Goal: Information Seeking & Learning: Check status

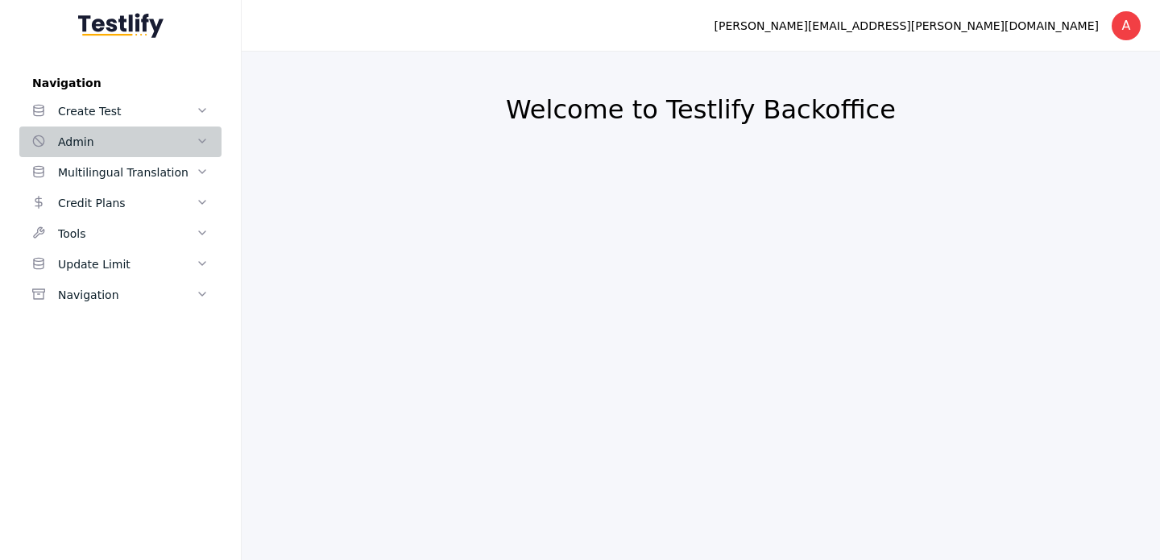
click at [201, 148] on span at bounding box center [202, 141] width 13 height 14
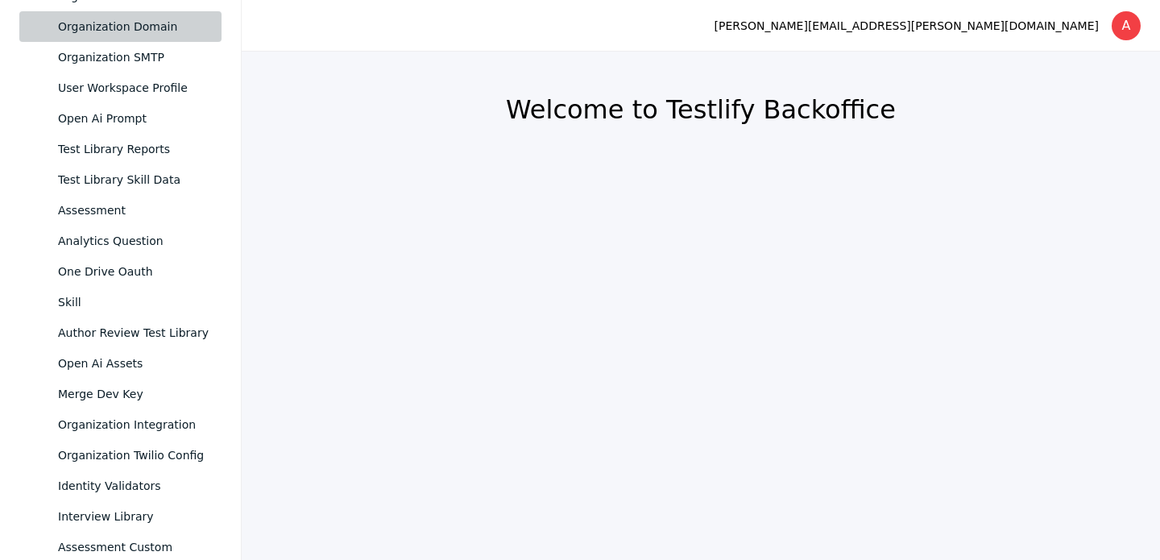
scroll to position [752, 0]
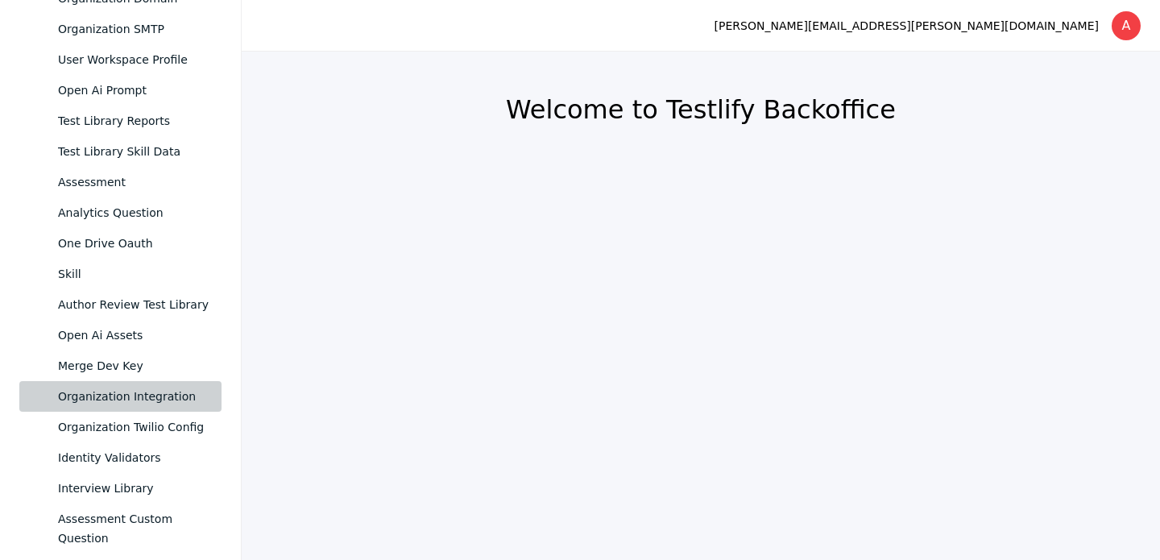
click at [165, 387] on div "Organization Integration" at bounding box center [133, 396] width 151 height 19
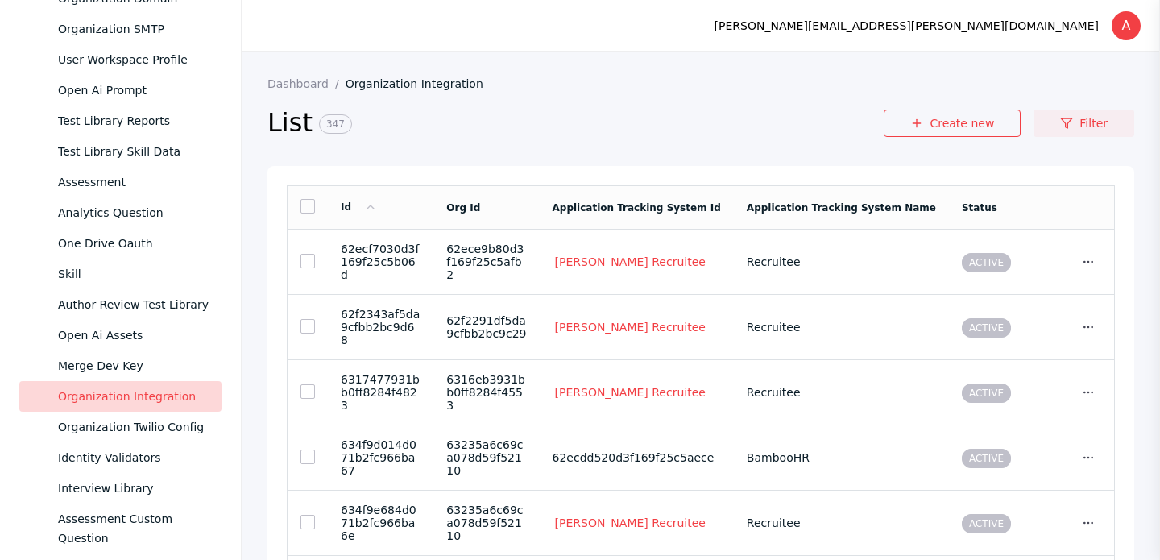
click at [1082, 127] on link "Filter" at bounding box center [1083, 123] width 101 height 27
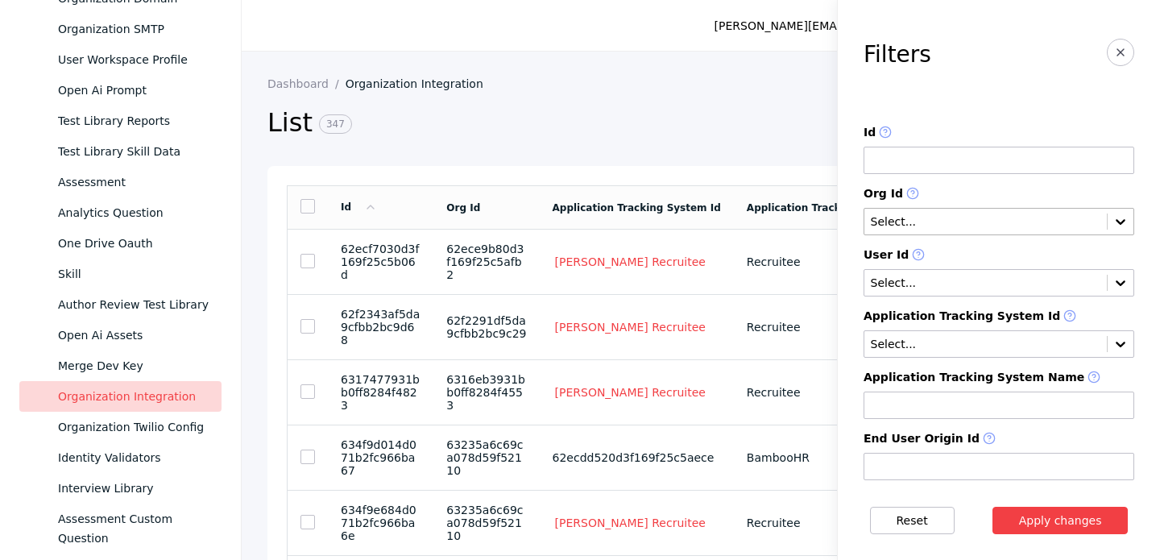
click at [969, 224] on input "text" at bounding box center [985, 222] width 233 height 13
paste input "**********"
type input "**********"
click at [1039, 82] on section "Filters" at bounding box center [998, 63] width 271 height 48
click at [1128, 218] on icon at bounding box center [1120, 221] width 16 height 16
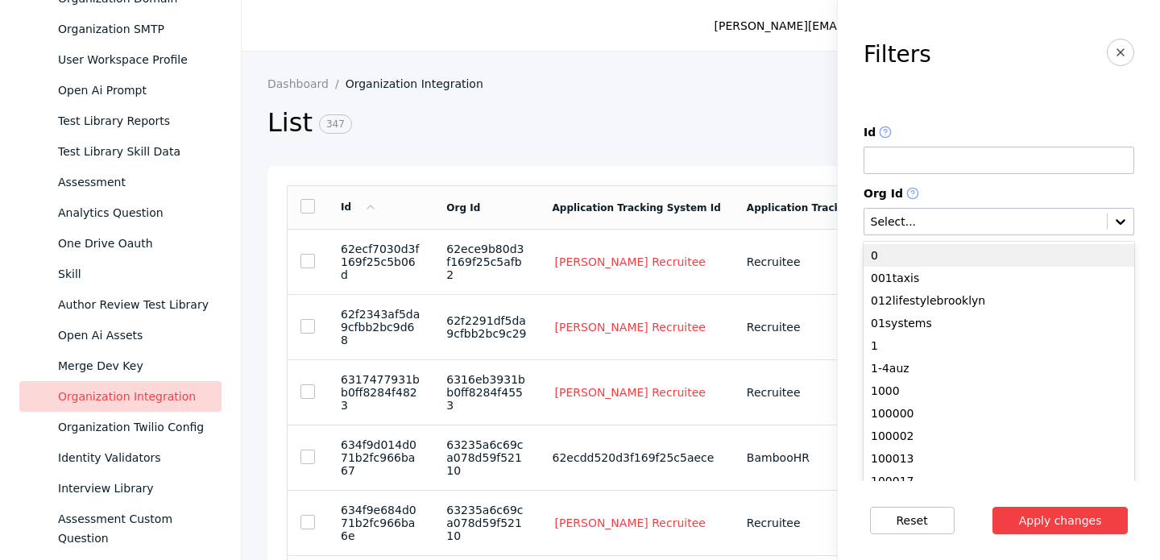
click at [939, 253] on div "0" at bounding box center [998, 255] width 271 height 23
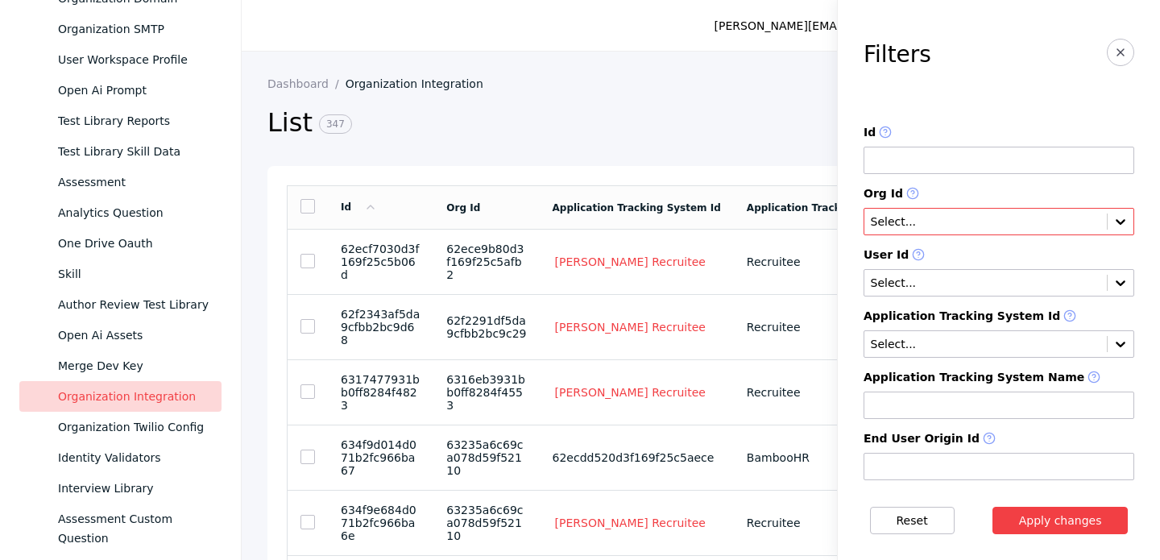
click at [943, 220] on input "text" at bounding box center [985, 222] width 233 height 13
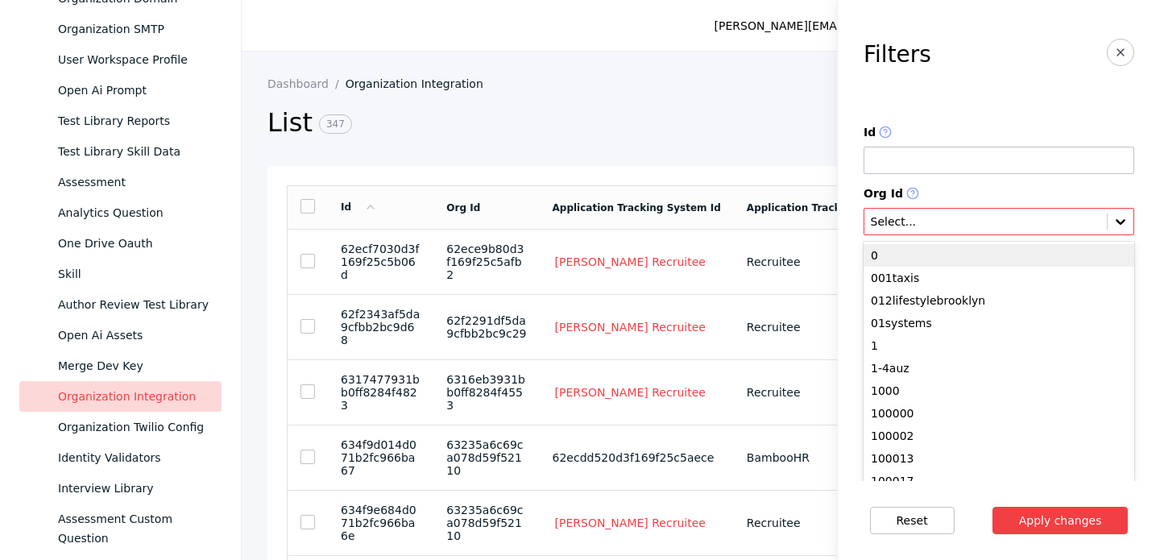
paste input "**********"
type input "**********"
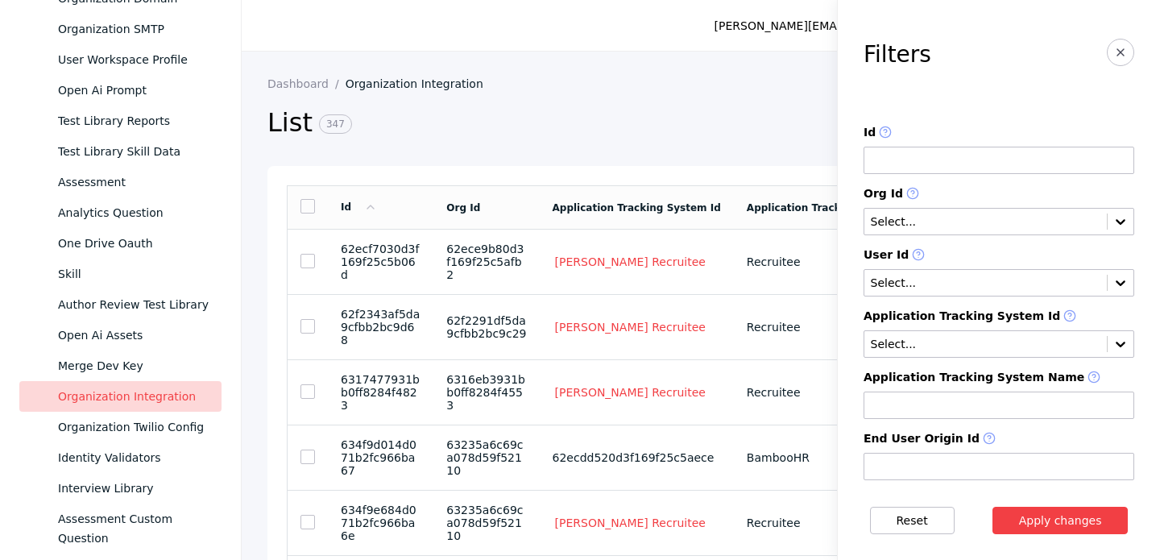
click at [984, 126] on label "Id" at bounding box center [998, 133] width 271 height 14
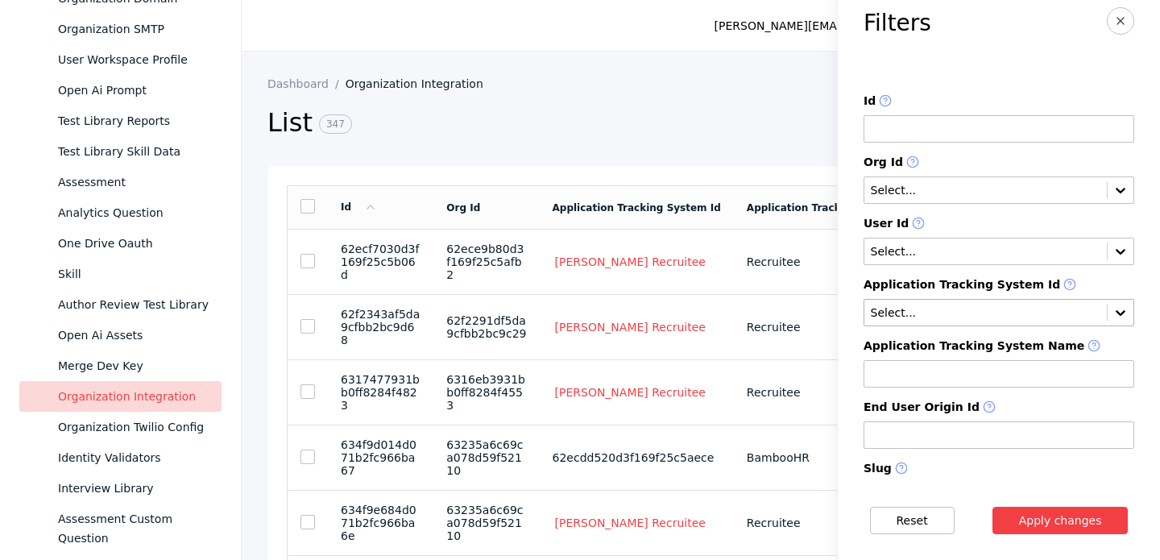
click at [1002, 321] on div "Select..." at bounding box center [998, 312] width 271 height 27
type input "***"
click at [972, 348] on div "Zoho Recruit" at bounding box center [998, 346] width 271 height 23
click at [1012, 192] on input "text" at bounding box center [985, 190] width 233 height 13
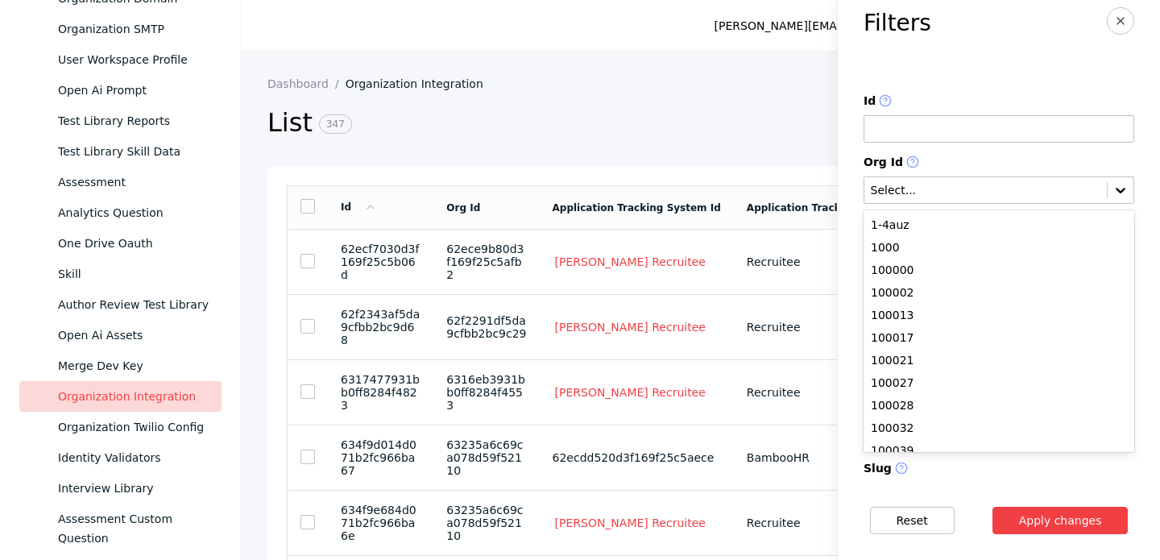
scroll to position [0, 0]
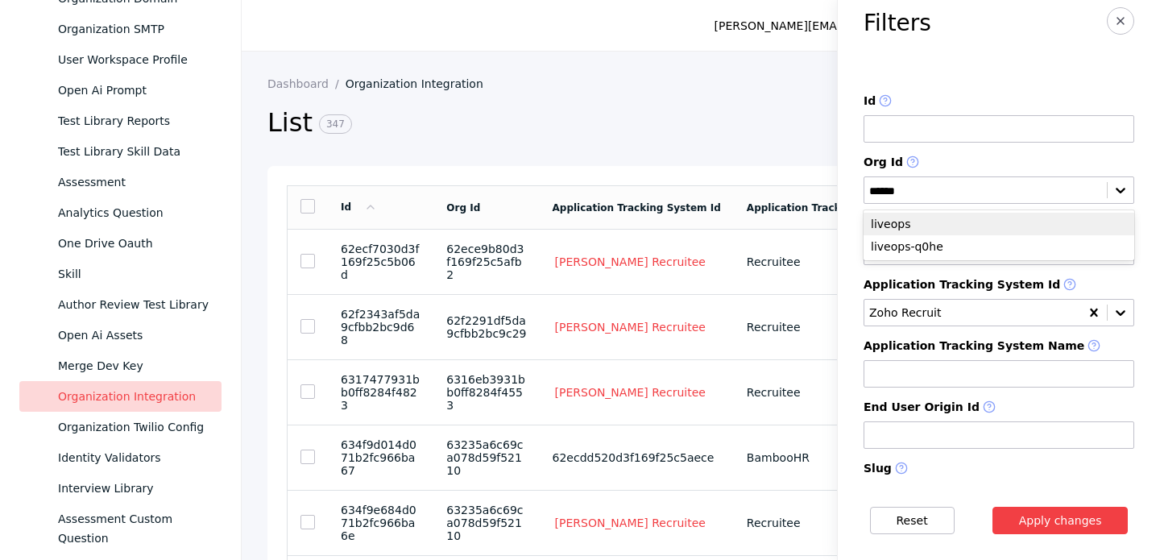
type input "*******"
click at [956, 221] on div "liveops" at bounding box center [998, 224] width 271 height 23
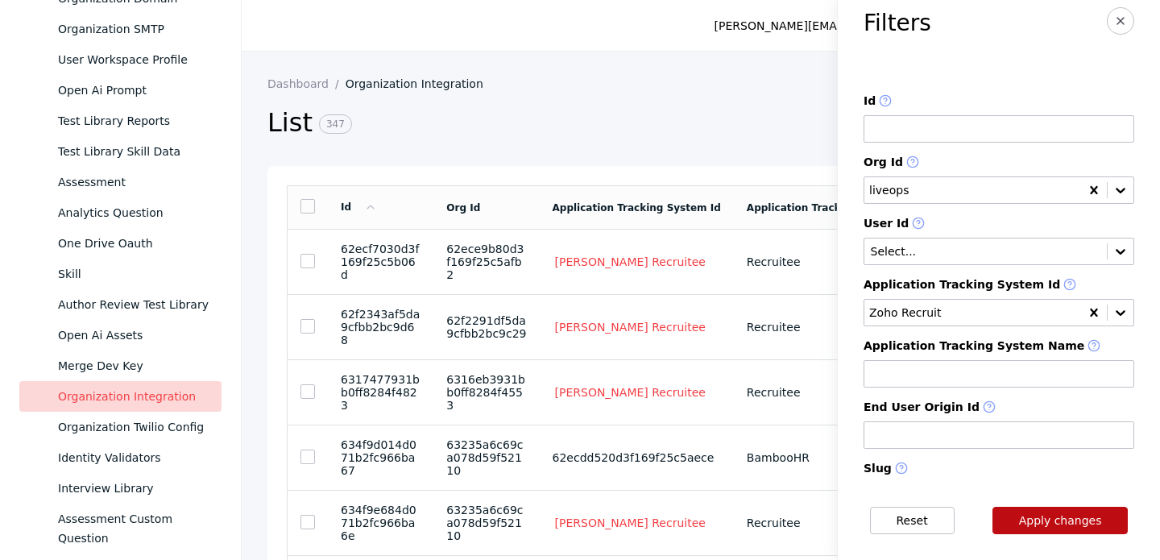
click at [1063, 518] on button "Apply changes" at bounding box center [1060, 520] width 136 height 27
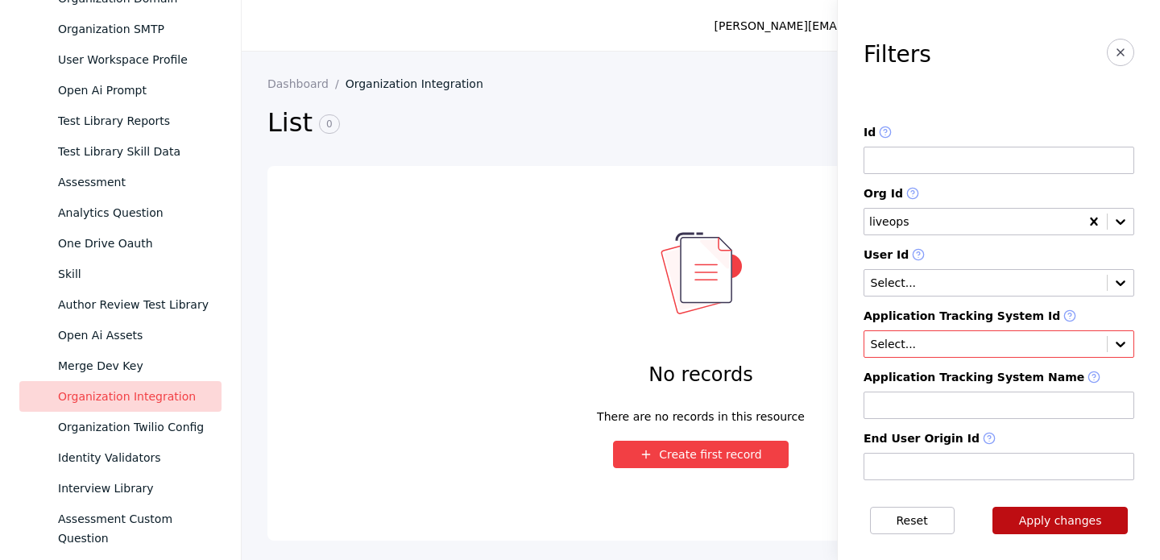
click at [1073, 519] on button "Apply changes" at bounding box center [1060, 520] width 136 height 27
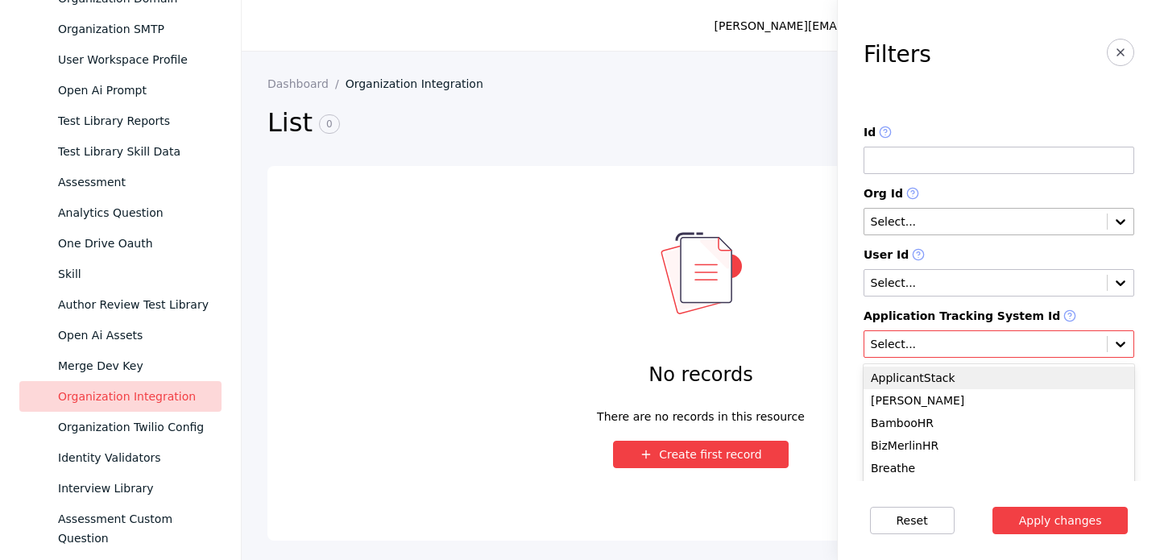
click at [1120, 346] on icon at bounding box center [1120, 344] width 10 height 6
click at [997, 344] on input "text" at bounding box center [985, 344] width 233 height 13
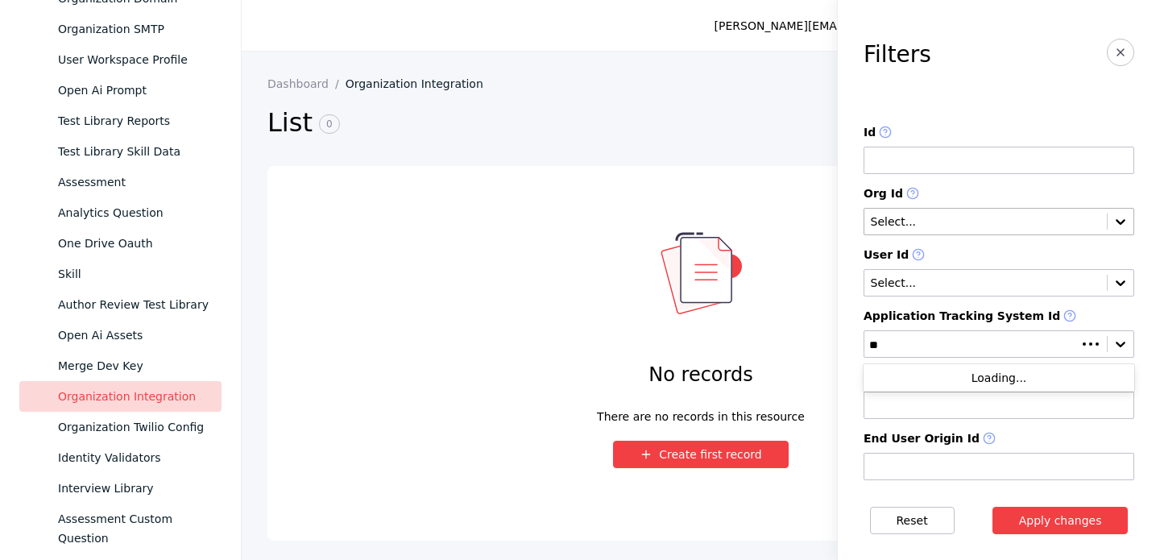
type input "***"
click at [1016, 380] on div "Zoho Recruit" at bounding box center [998, 377] width 271 height 23
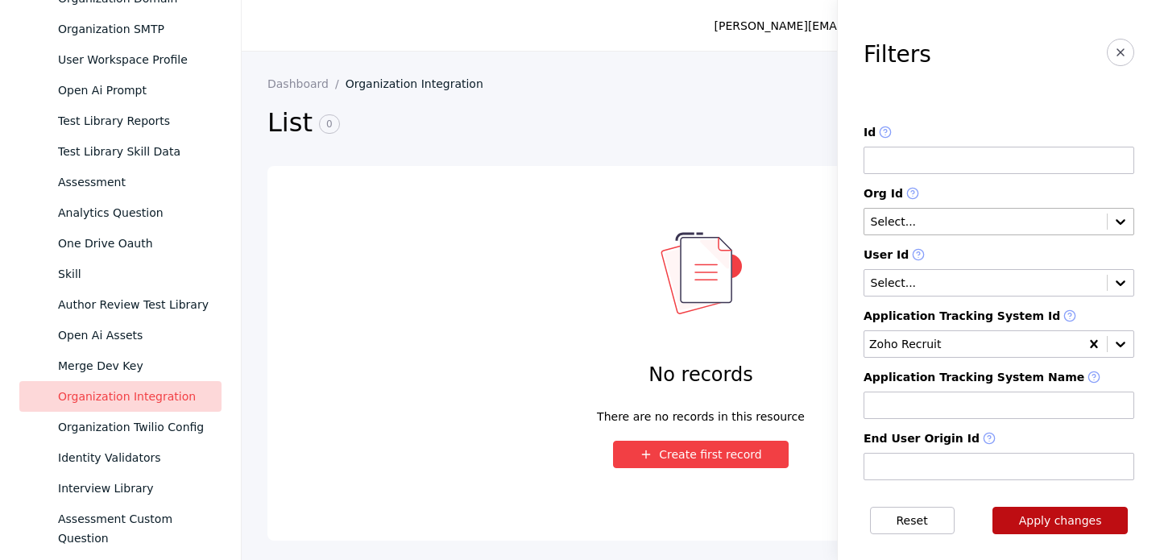
click at [1048, 509] on button "Apply changes" at bounding box center [1060, 520] width 136 height 27
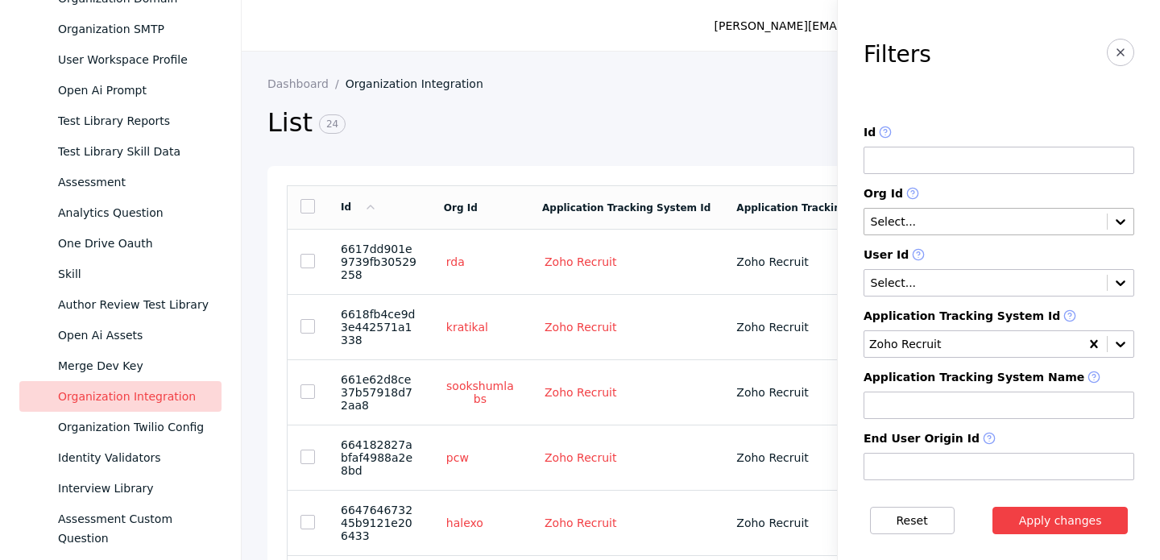
click at [776, 98] on section "List 24 Create new Filter (1)" at bounding box center [700, 128] width 867 height 76
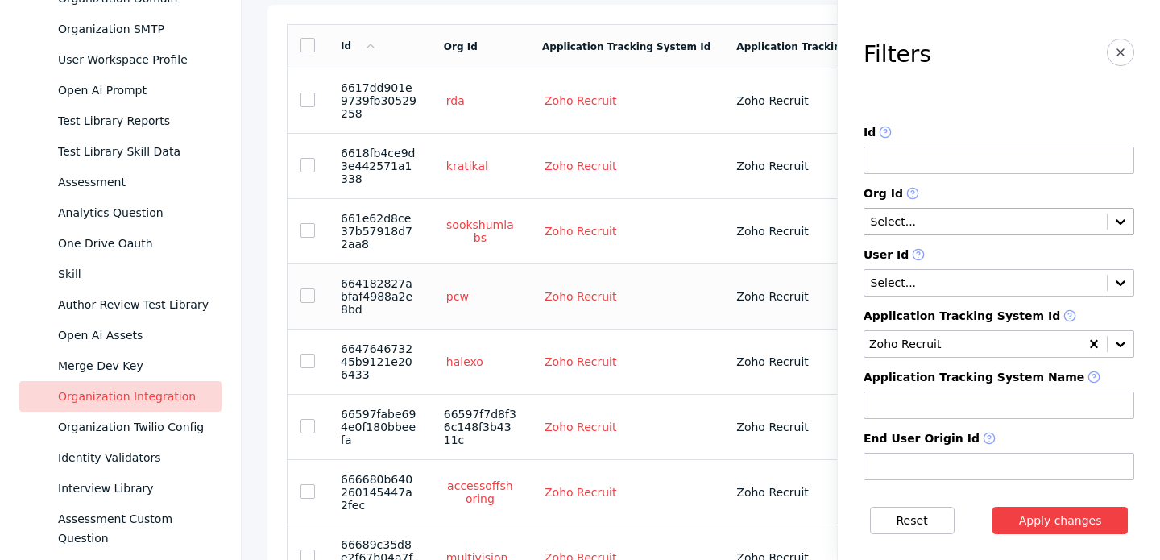
scroll to position [242, 0]
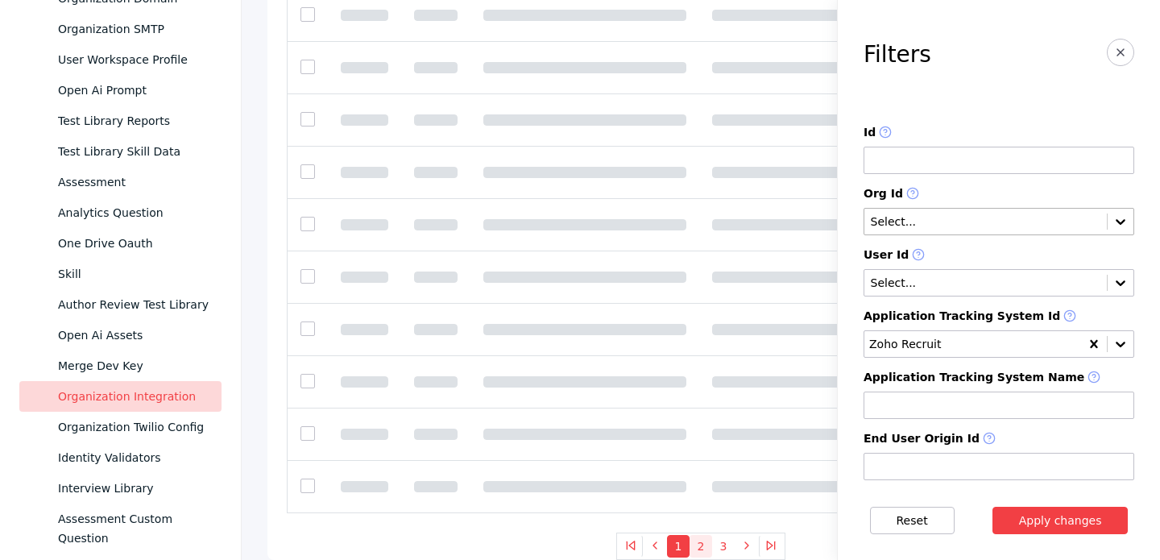
scroll to position [241, 0]
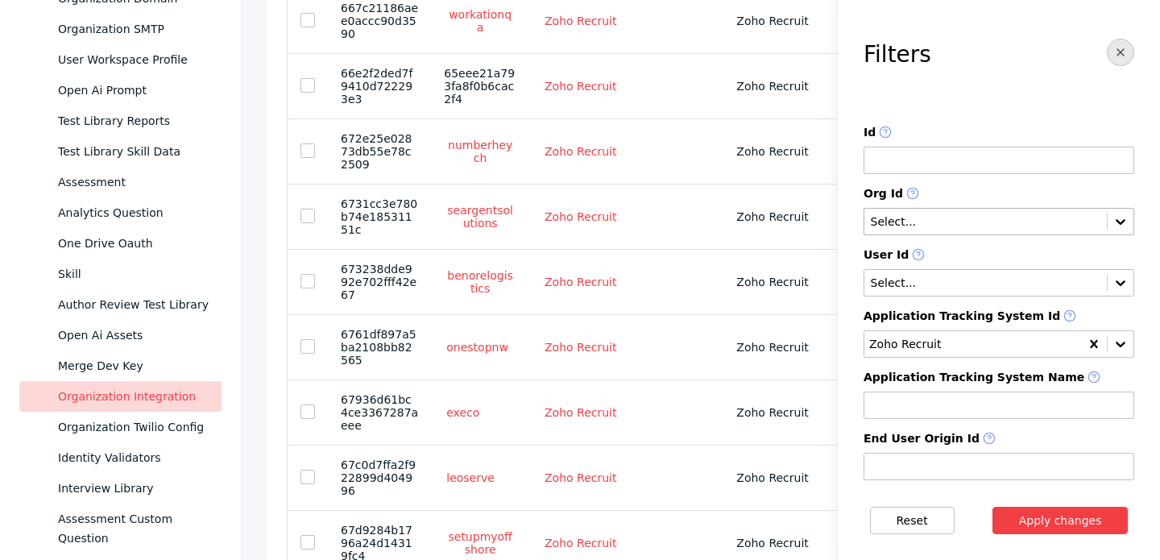
click at [1125, 54] on icon "button" at bounding box center [1120, 52] width 13 height 13
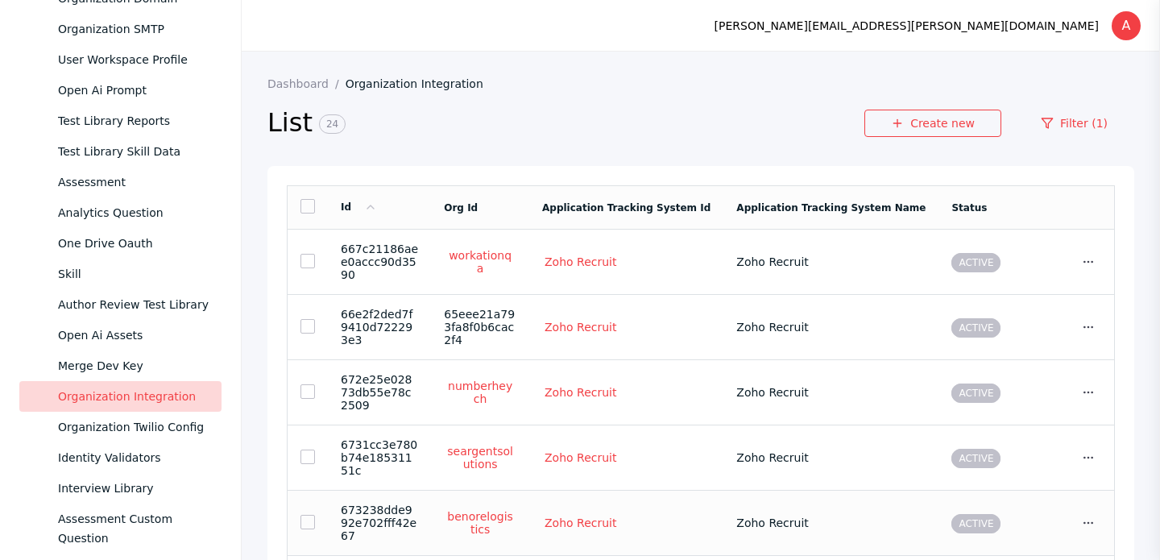
scroll to position [244, 0]
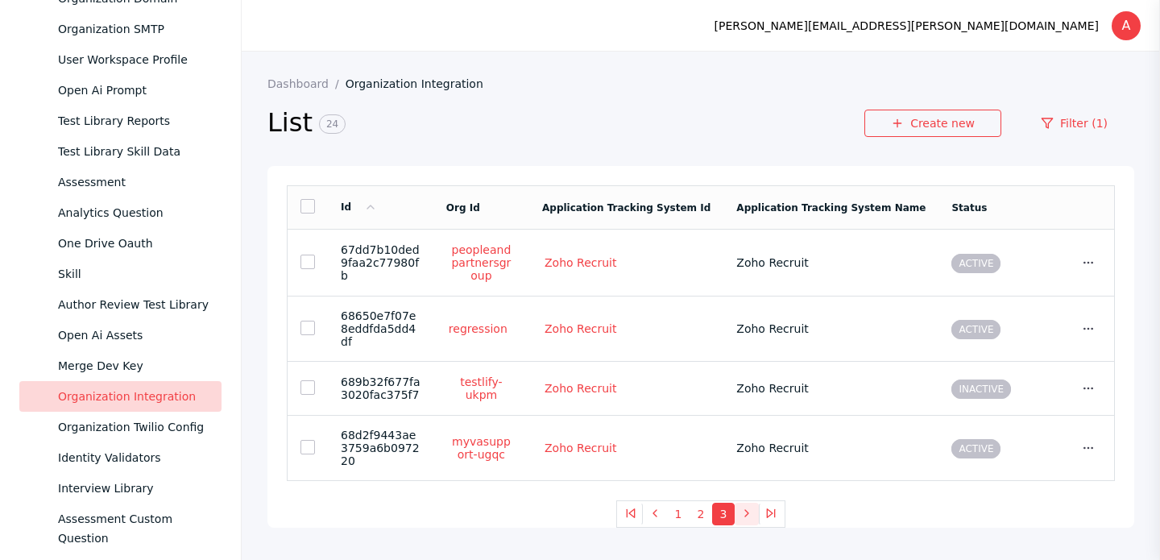
click at [746, 507] on icon at bounding box center [746, 513] width 13 height 13
click at [309, 321] on link at bounding box center [307, 328] width 14 height 14
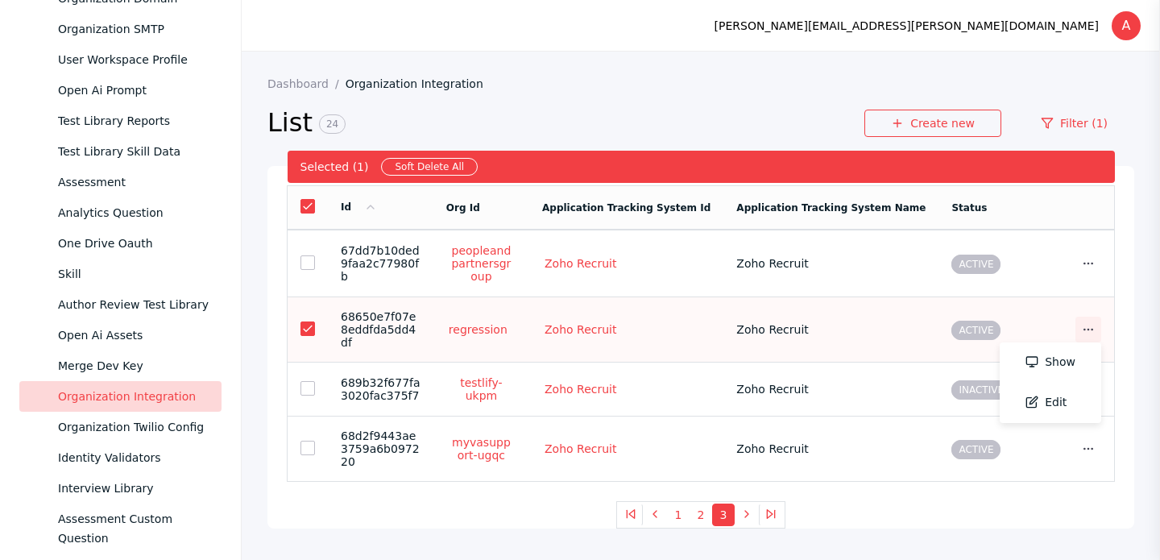
click at [1086, 323] on icon at bounding box center [1088, 329] width 13 height 13
click at [1050, 384] on link "Edit" at bounding box center [1049, 403] width 101 height 40
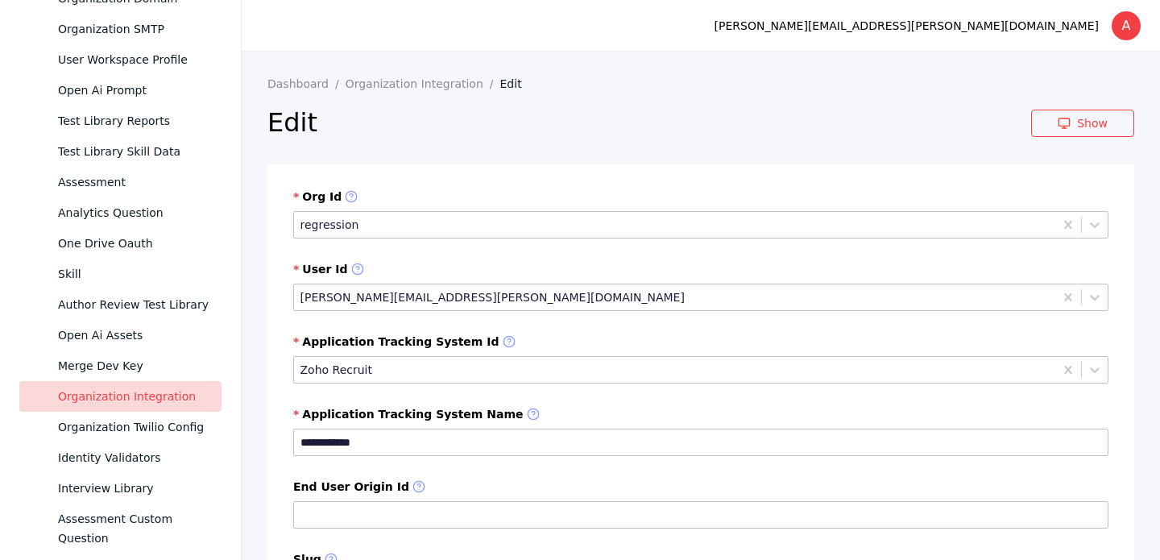
click at [684, 127] on h2 "Edit" at bounding box center [648, 122] width 763 height 32
click at [631, 101] on section "Edit Show" at bounding box center [700, 127] width 867 height 74
click at [1093, 126] on link "Show" at bounding box center [1082, 123] width 103 height 27
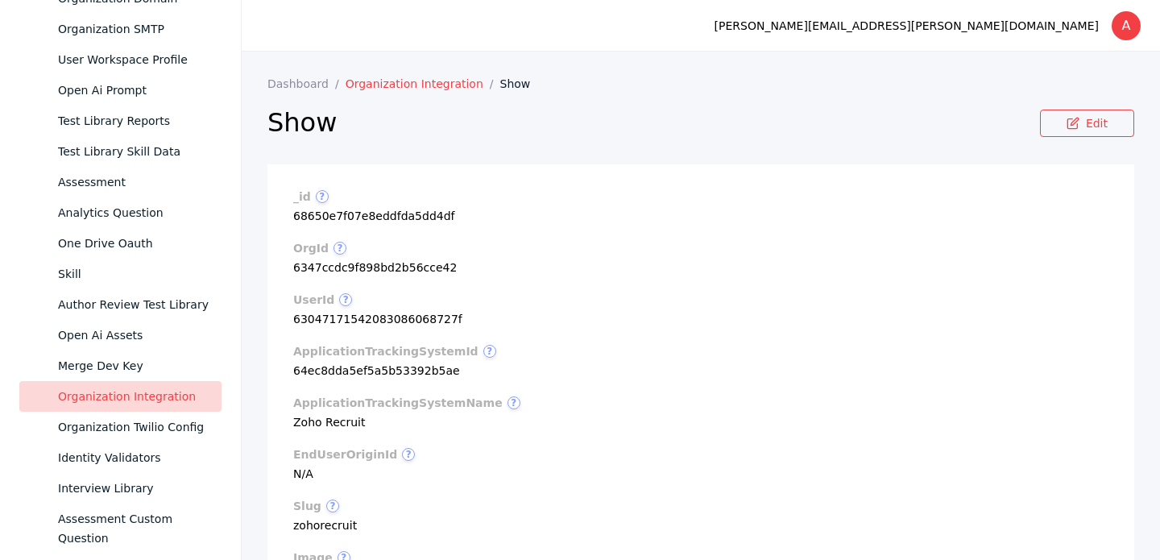
click at [419, 78] on link "Organization Integration" at bounding box center [423, 83] width 155 height 13
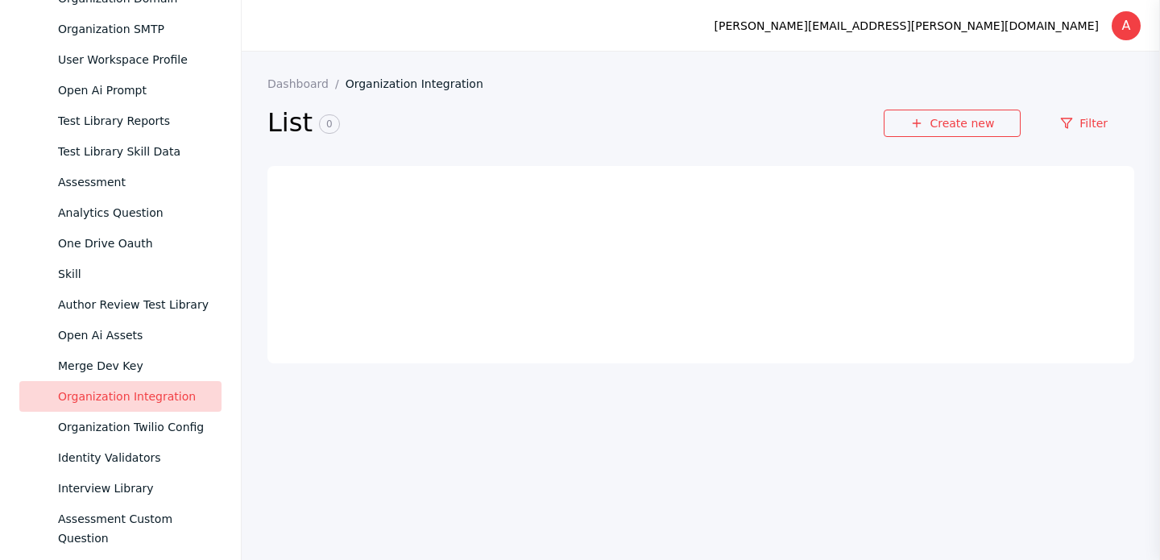
click at [419, 78] on link "Organization Integration" at bounding box center [421, 83] width 151 height 13
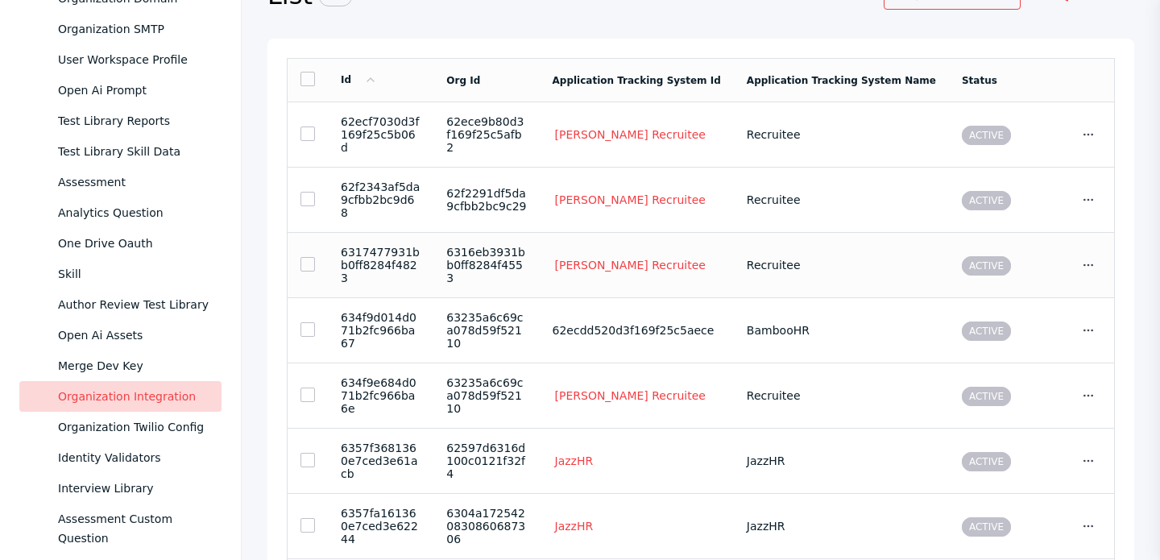
scroll to position [126, 0]
